Goal: Use online tool/utility: Utilize a website feature to perform a specific function

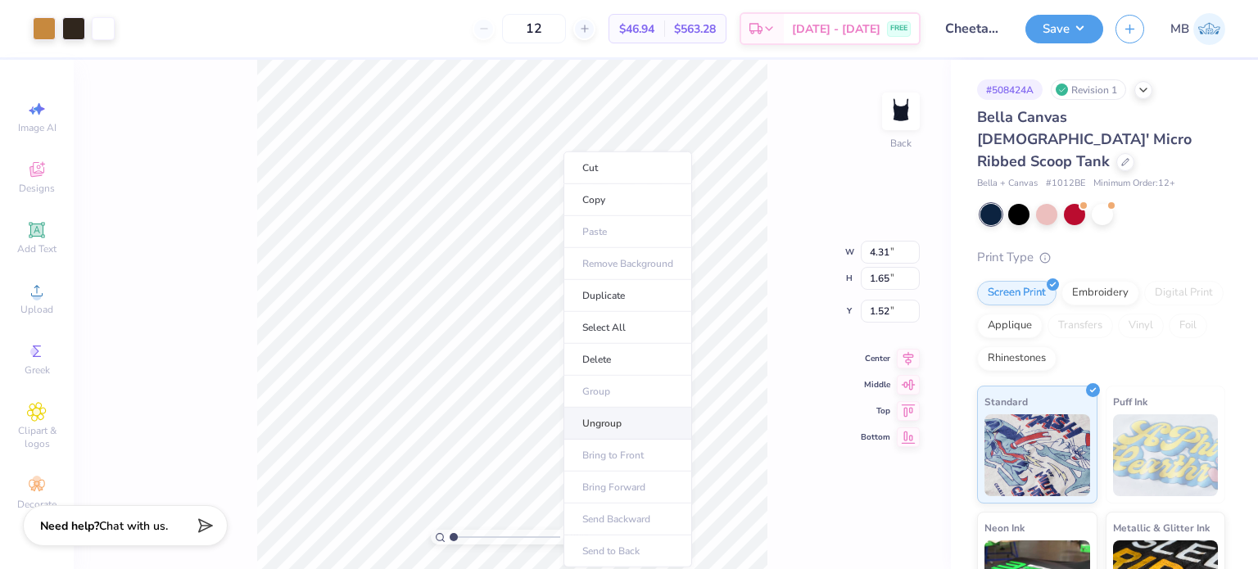
click at [623, 427] on li "Ungroup" at bounding box center [627, 424] width 129 height 32
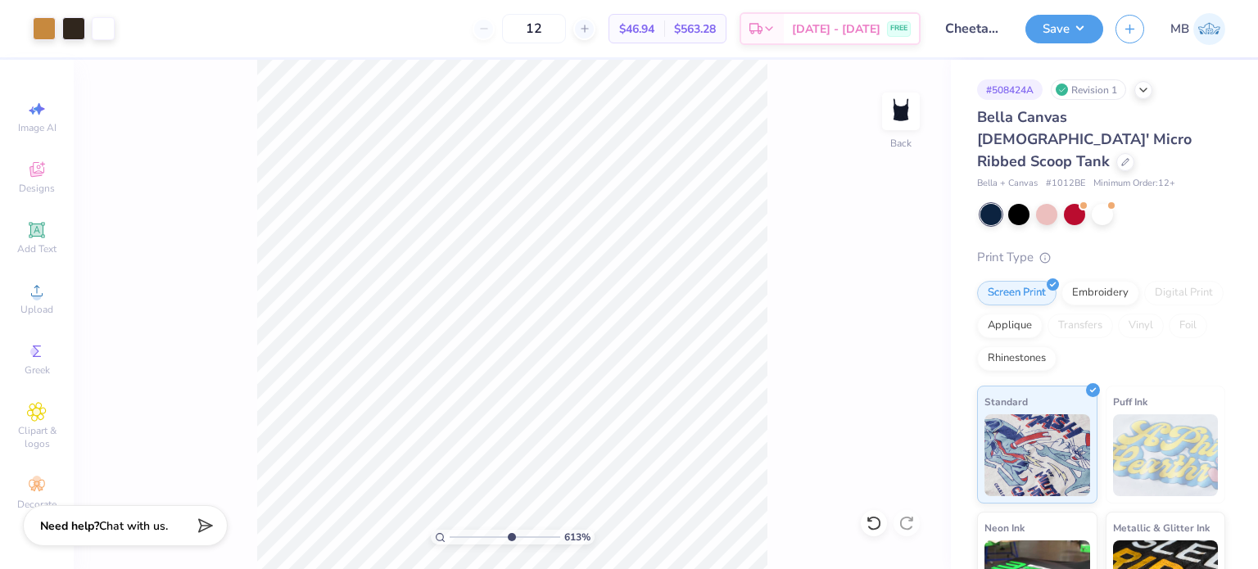
type input "6.13"
click at [509, 538] on input "range" at bounding box center [505, 537] width 111 height 15
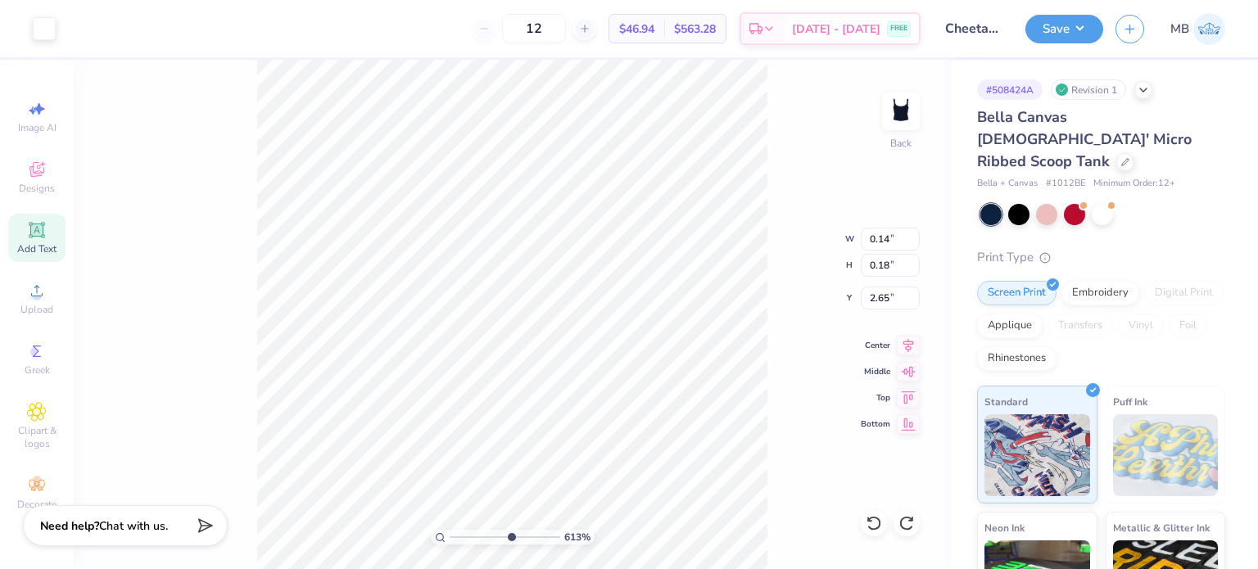
click at [44, 236] on icon at bounding box center [37, 230] width 16 height 16
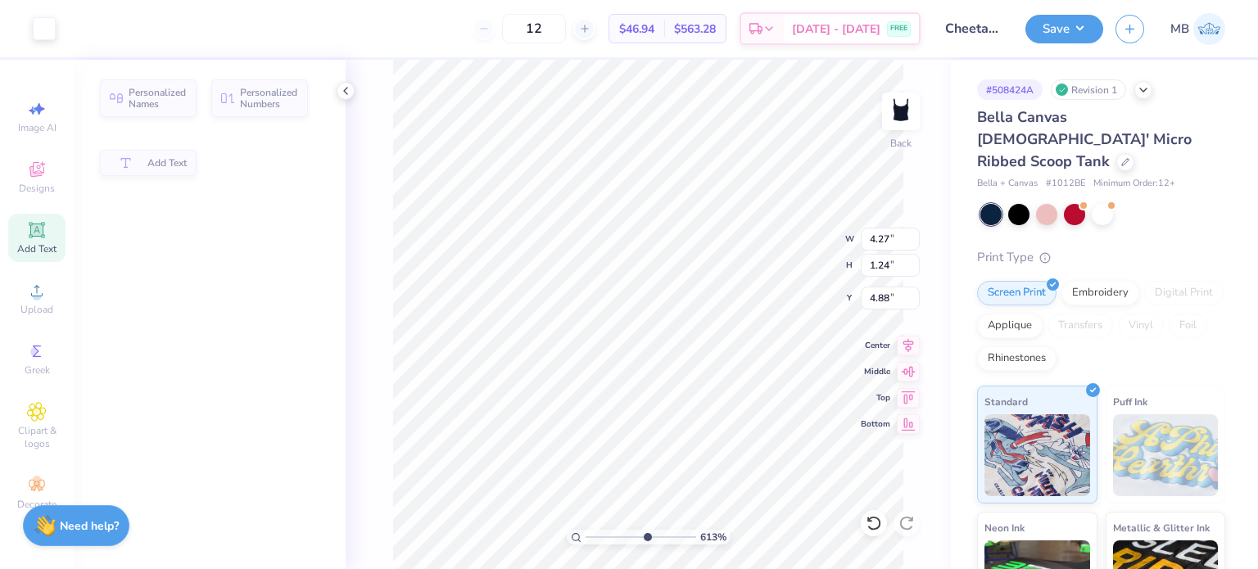
type input "4.27"
type input "1.24"
type input "4.88"
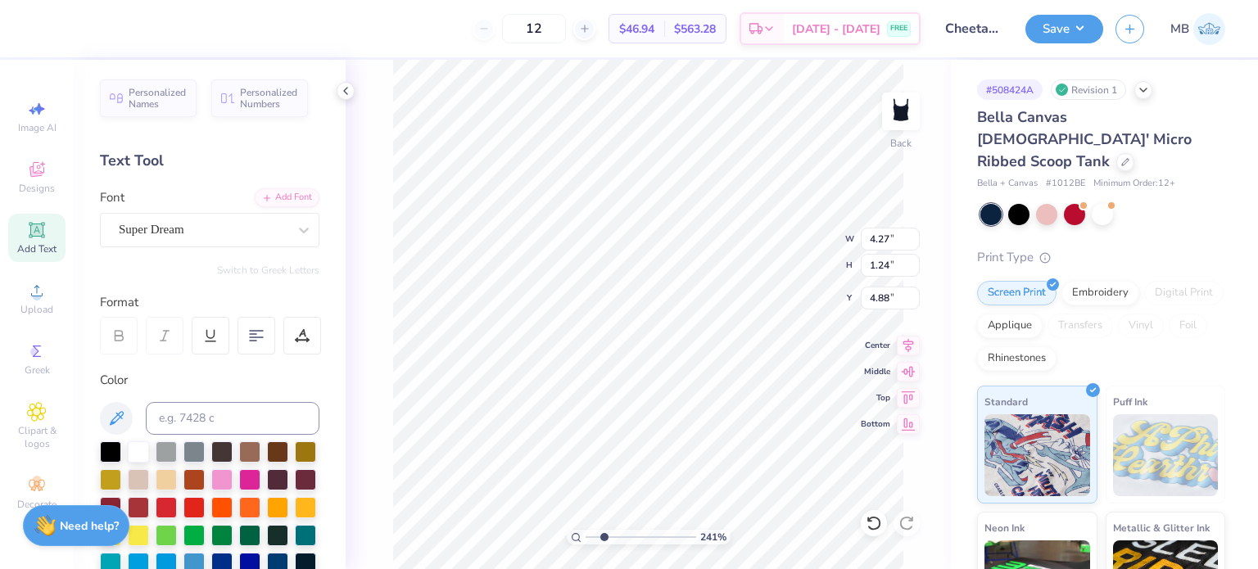
drag, startPoint x: 651, startPoint y: 536, endPoint x: 604, endPoint y: 520, distance: 50.2
type input "2.35"
click at [604, 530] on input "range" at bounding box center [641, 537] width 111 height 15
click at [176, 229] on div "Super Dream" at bounding box center [203, 229] width 172 height 25
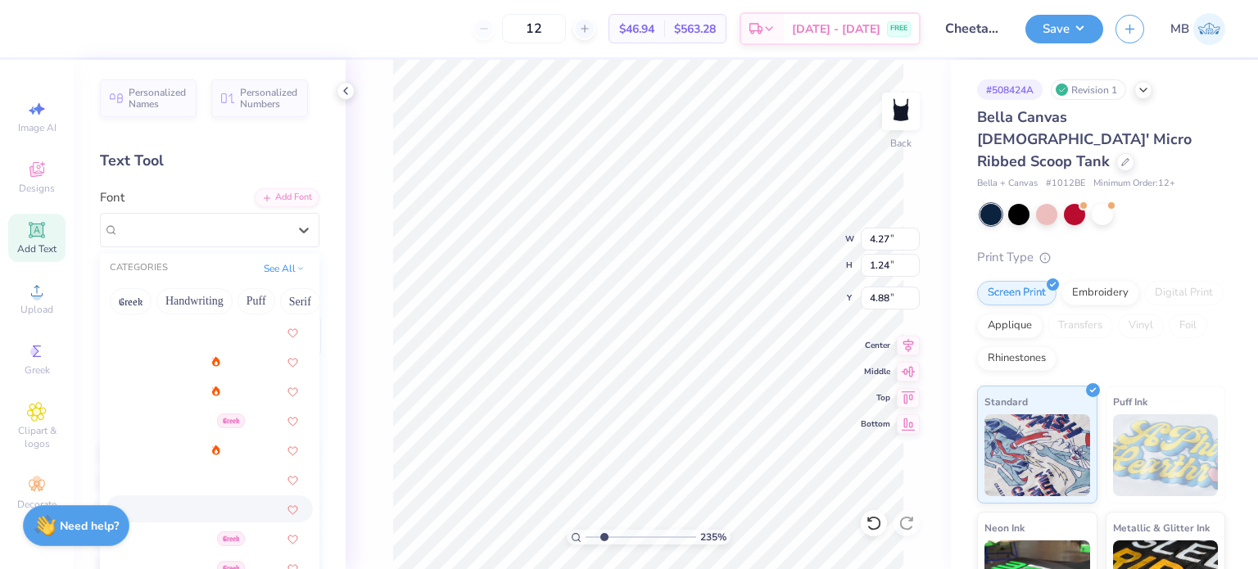
scroll to position [491, 0]
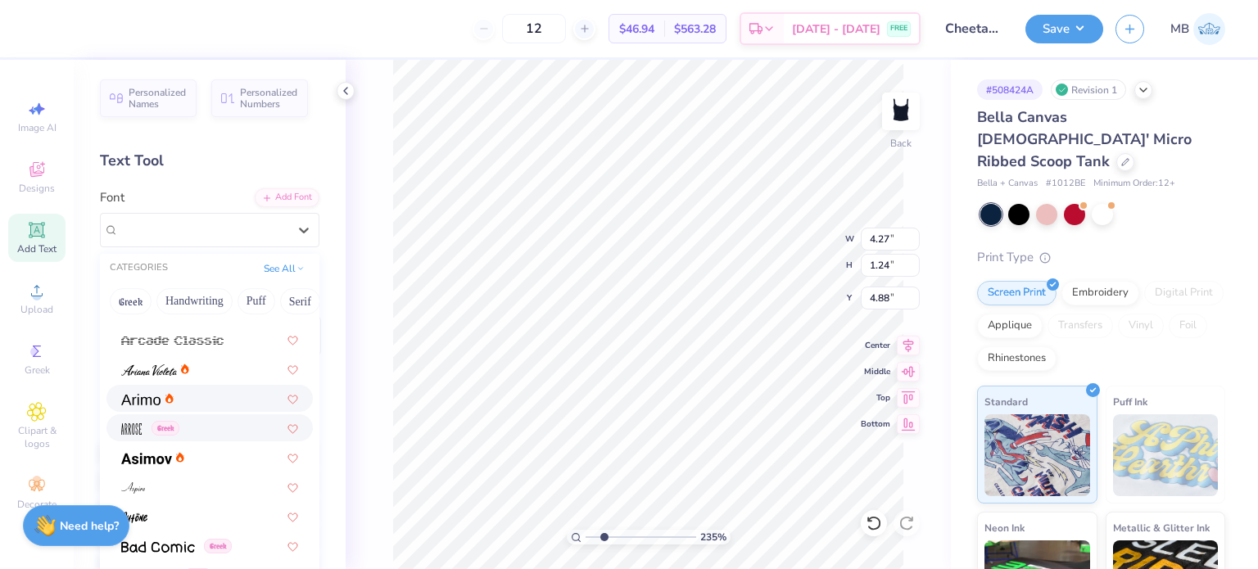
click at [152, 391] on span at bounding box center [140, 398] width 39 height 17
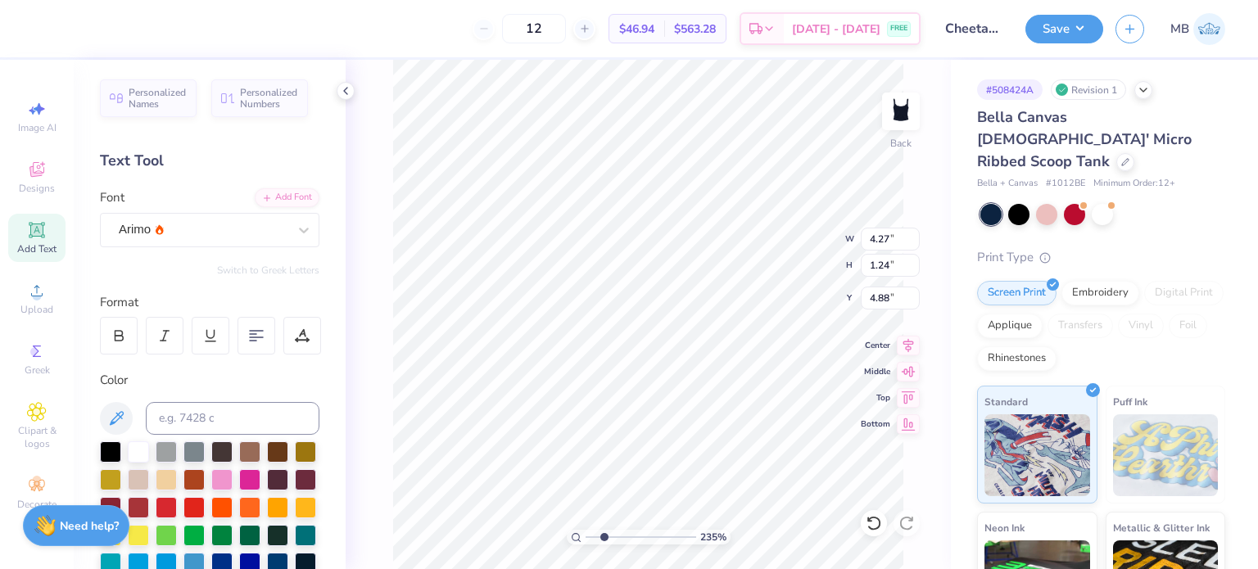
type input "4.43"
type input "1.21"
type input "4.89"
type textarea "1904"
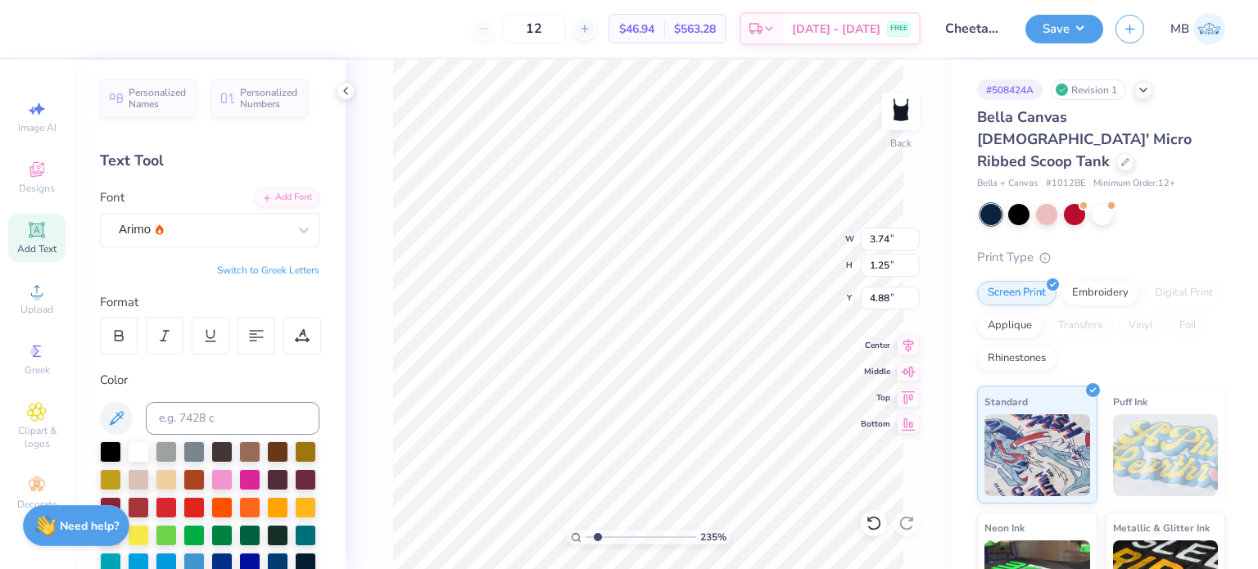
click at [597, 537] on input "range" at bounding box center [641, 537] width 111 height 15
click at [599, 536] on input "range" at bounding box center [641, 537] width 111 height 15
type input "2.0544009418666"
type input "1.47"
type input "0.49"
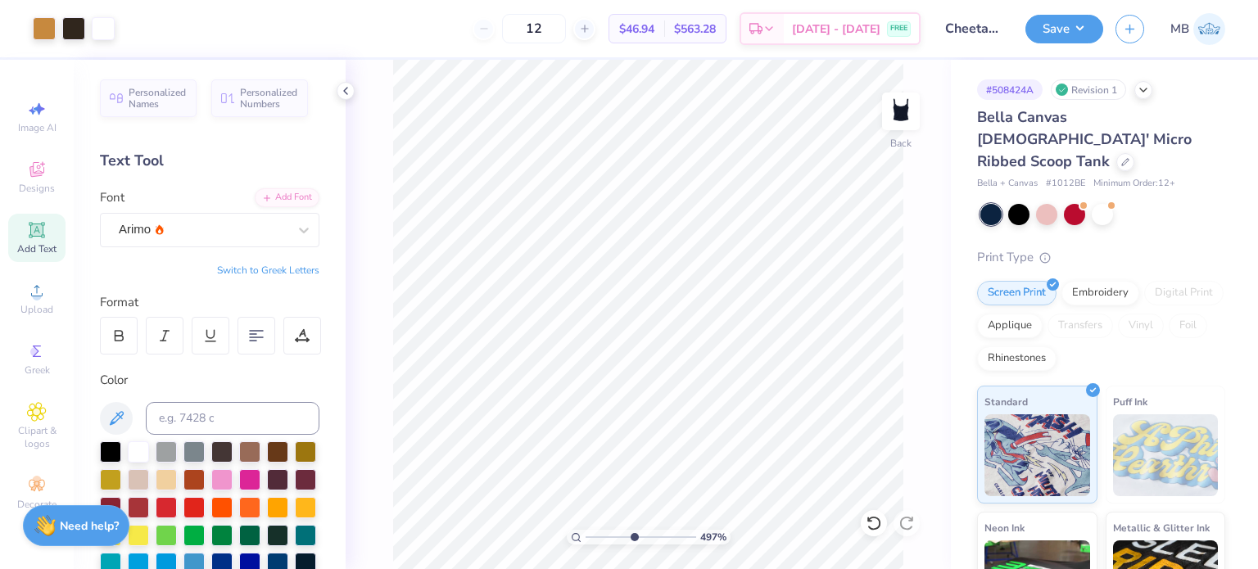
drag, startPoint x: 598, startPoint y: 536, endPoint x: 635, endPoint y: 530, distance: 38.2
click at [632, 536] on input "range" at bounding box center [641, 537] width 111 height 15
type input "4.97"
type input "0.09"
type input "0.07"
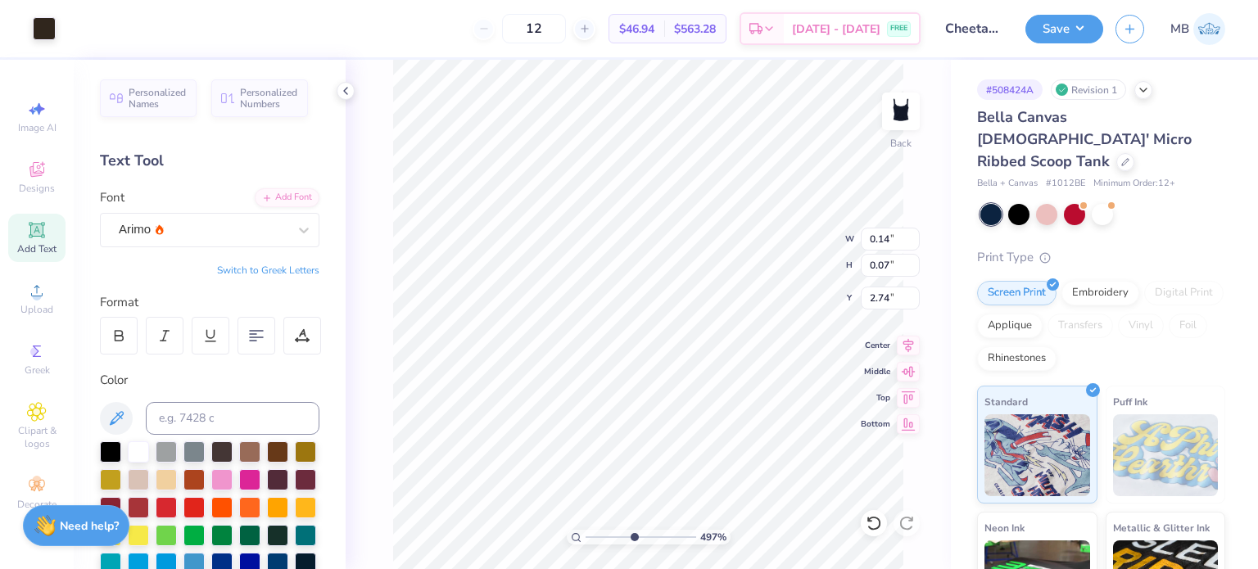
type input "2.74"
type input "1.42"
type input "1.47"
type input "1.55"
type input "0.14"
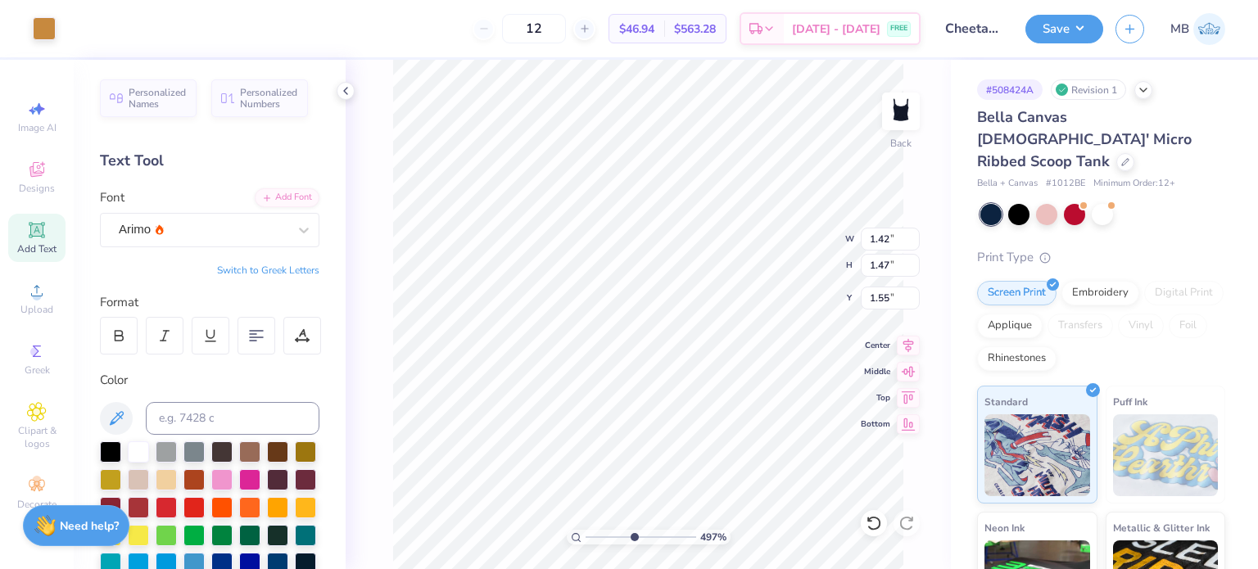
type input "0.18"
type input "2.65"
type input "3.11"
type input "0.38"
type input "0.13"
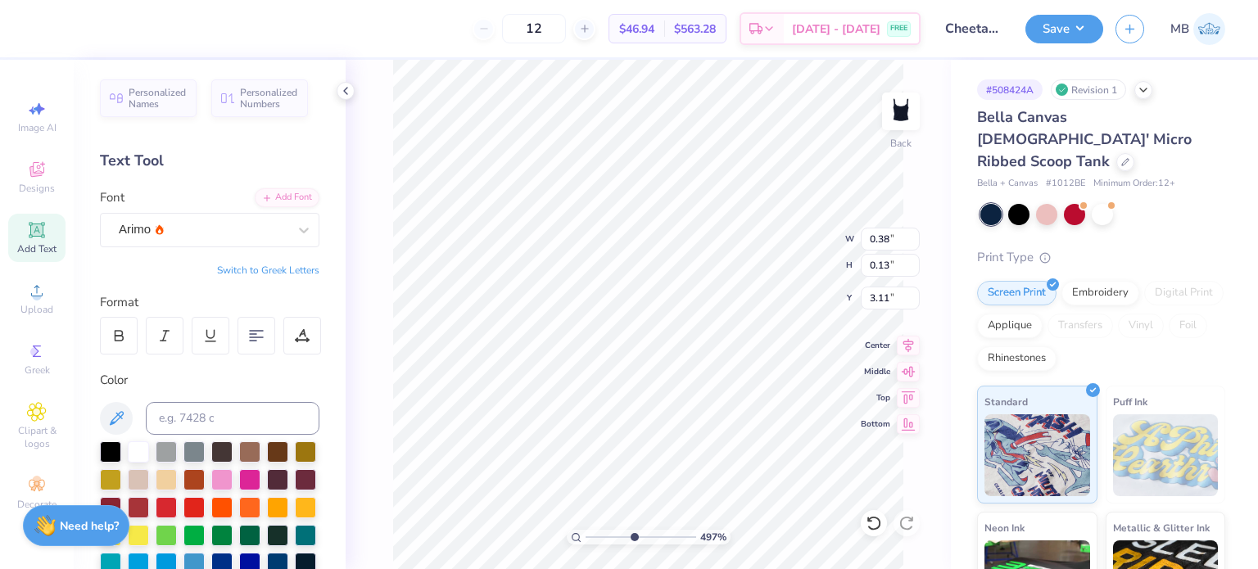
type input "2.64"
type input "0.63"
type input "0.21"
type input "2.62"
type input "0.61"
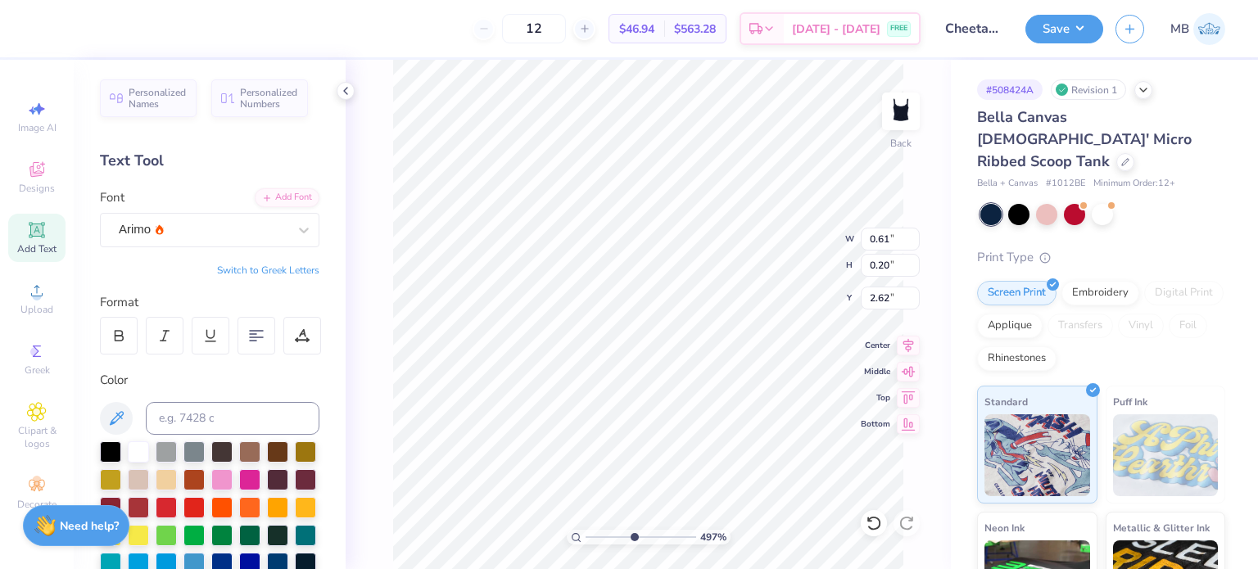
type input "0.20"
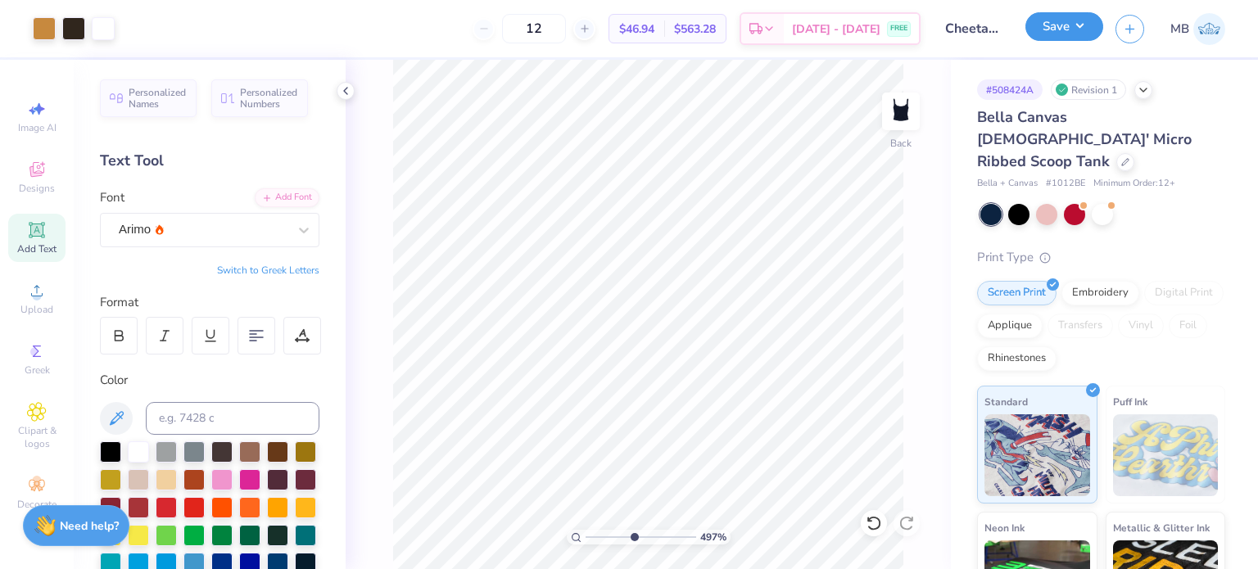
click at [1084, 32] on button "Save" at bounding box center [1064, 26] width 78 height 29
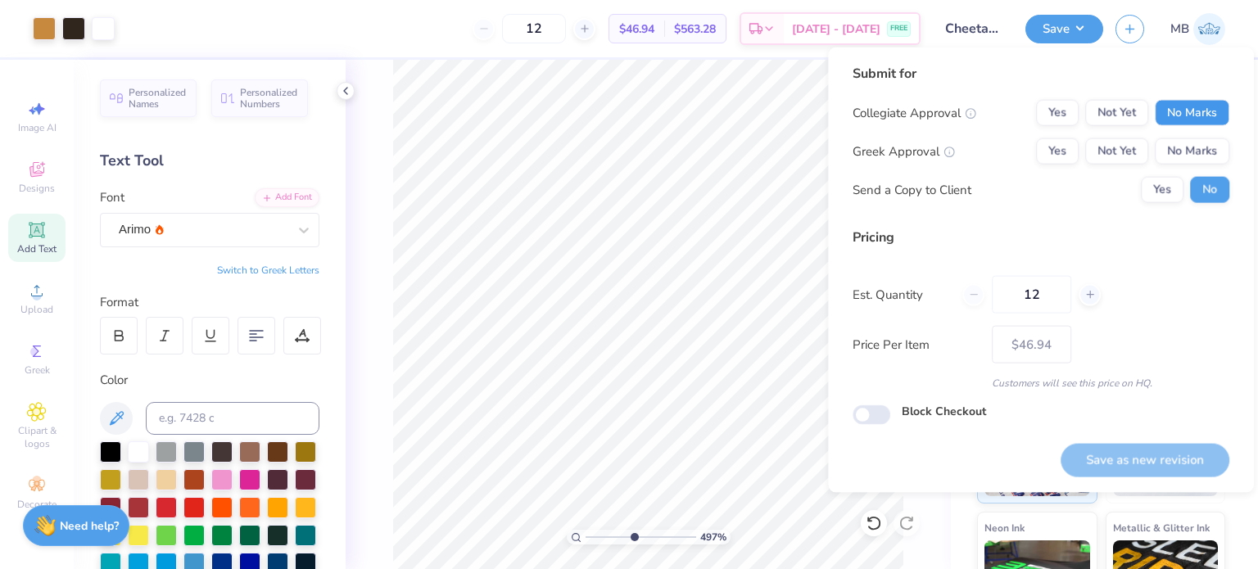
click at [1204, 111] on button "No Marks" at bounding box center [1192, 113] width 75 height 26
click at [1055, 151] on button "Yes" at bounding box center [1057, 151] width 43 height 26
click at [1124, 457] on button "Save as new revision" at bounding box center [1144, 460] width 169 height 34
type input "$46.94"
